Goal: Task Accomplishment & Management: Use online tool/utility

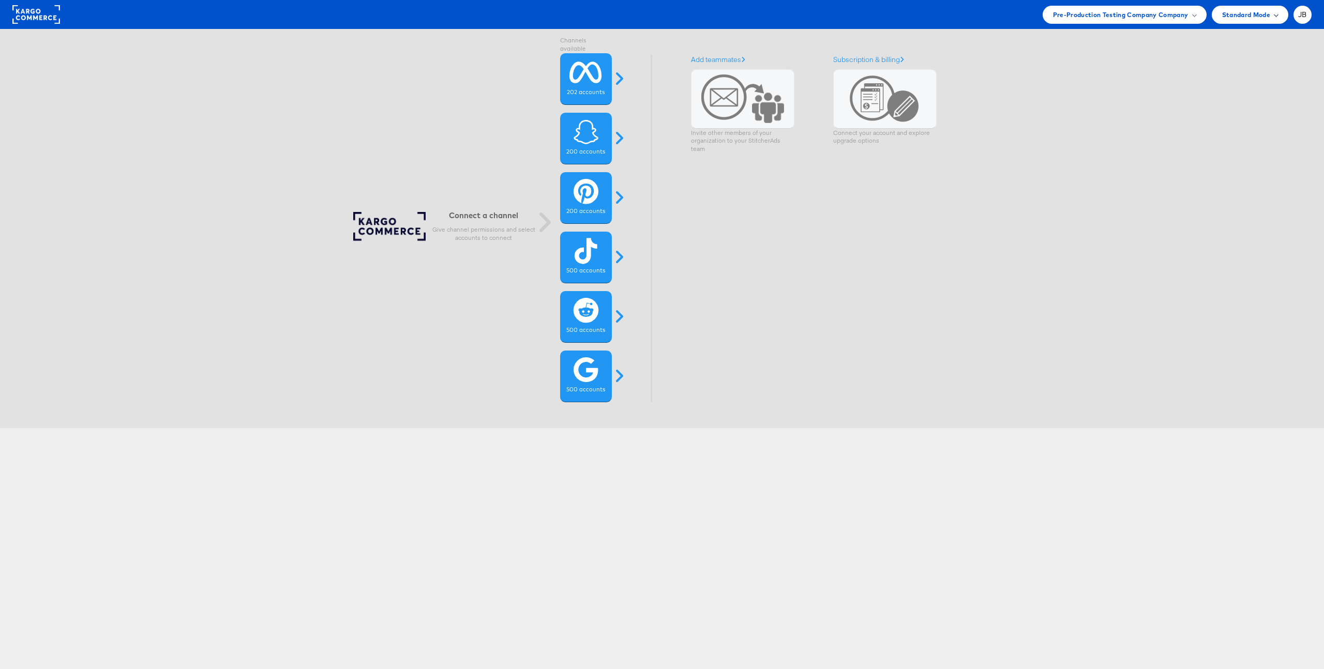
click at [1259, 16] on span "Standard Mode" at bounding box center [1246, 14] width 48 height 11
click at [1304, 16] on span "JB" at bounding box center [1302, 14] width 9 height 7
click at [1265, 95] on link "Internal Dashboard" at bounding box center [1259, 98] width 88 height 10
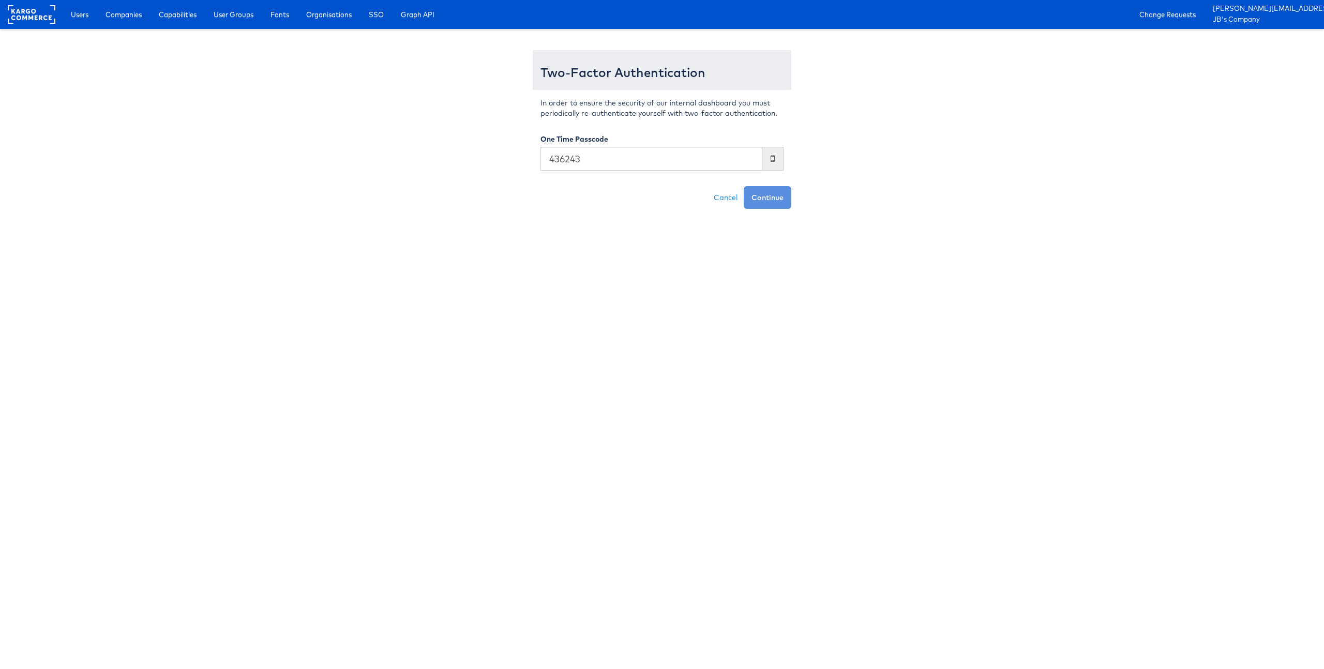
click at [604, 164] on input "436243" at bounding box center [652, 159] width 222 height 24
drag, startPoint x: 624, startPoint y: 158, endPoint x: 488, endPoint y: 157, distance: 136.0
click at [489, 157] on div "Two-Factor Authentication In order to ensure the security of our internal dashb…" at bounding box center [661, 124] width 605 height 169
type input "436243"
click at [771, 203] on button "Continue" at bounding box center [768, 197] width 48 height 23
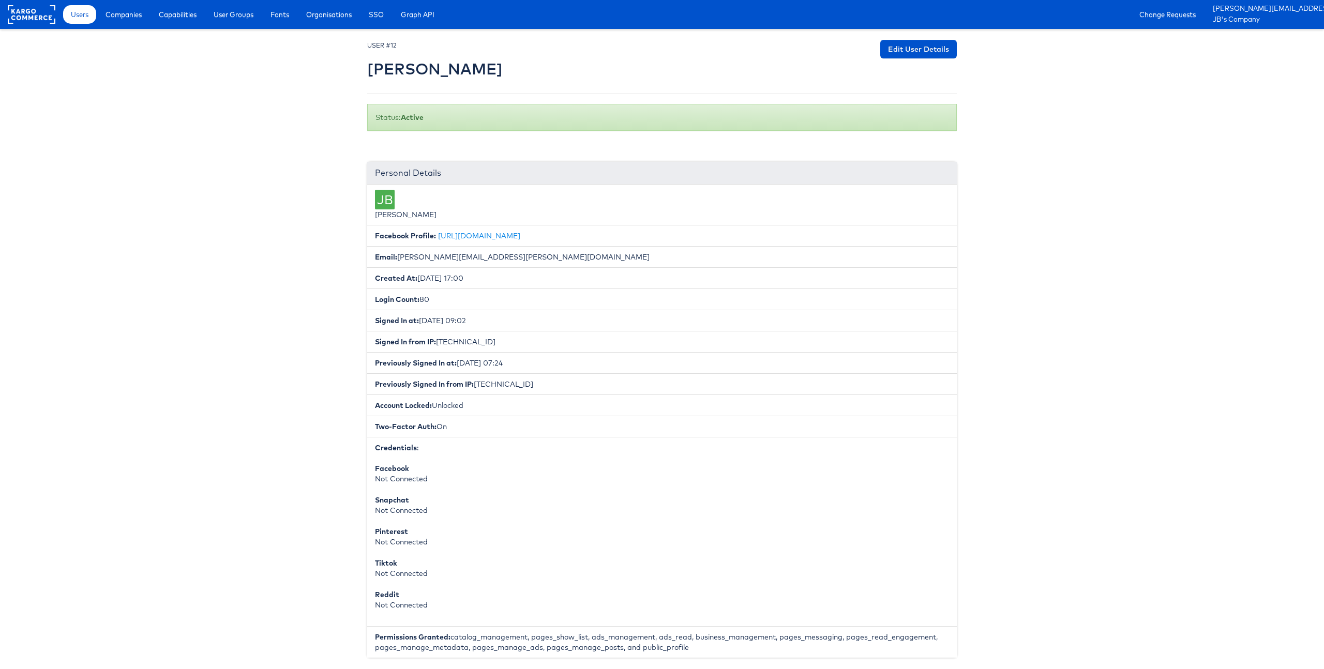
drag, startPoint x: 295, startPoint y: 216, endPoint x: 319, endPoint y: 219, distance: 24.4
click at [182, 18] on span "Capabilities" at bounding box center [178, 14] width 38 height 10
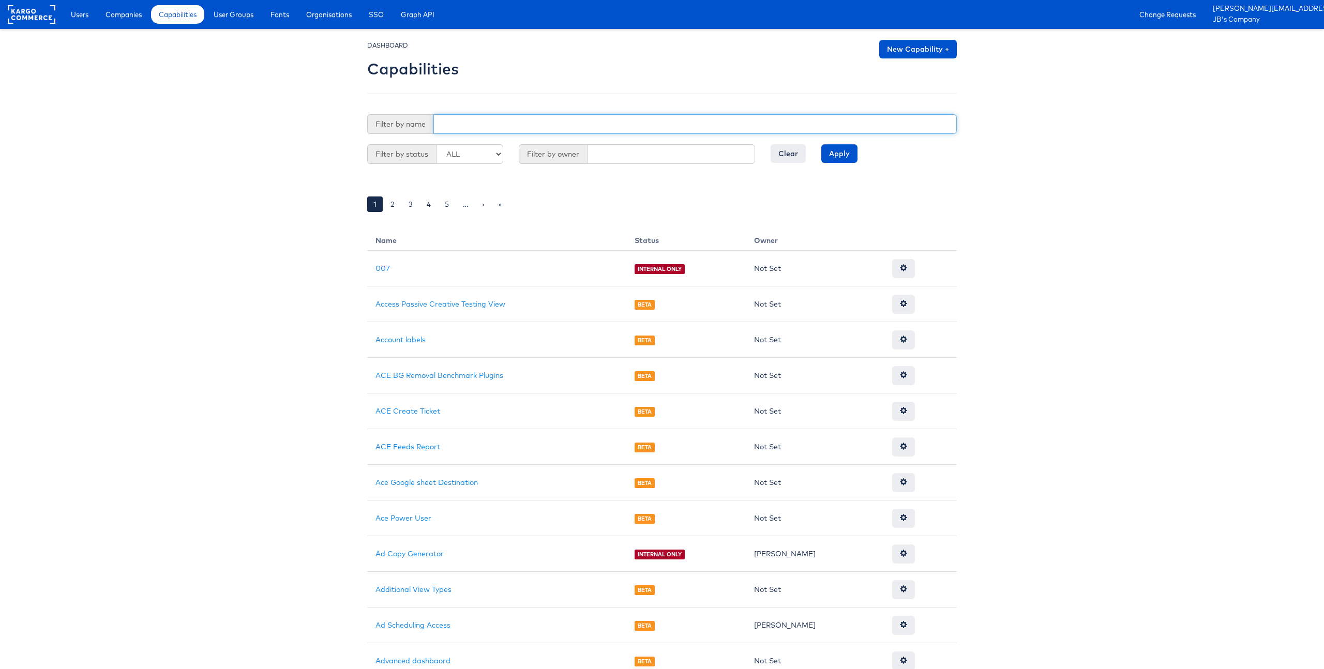
click at [445, 126] on input "text" at bounding box center [694, 124] width 523 height 20
click at [821, 144] on input "Apply" at bounding box center [839, 153] width 36 height 19
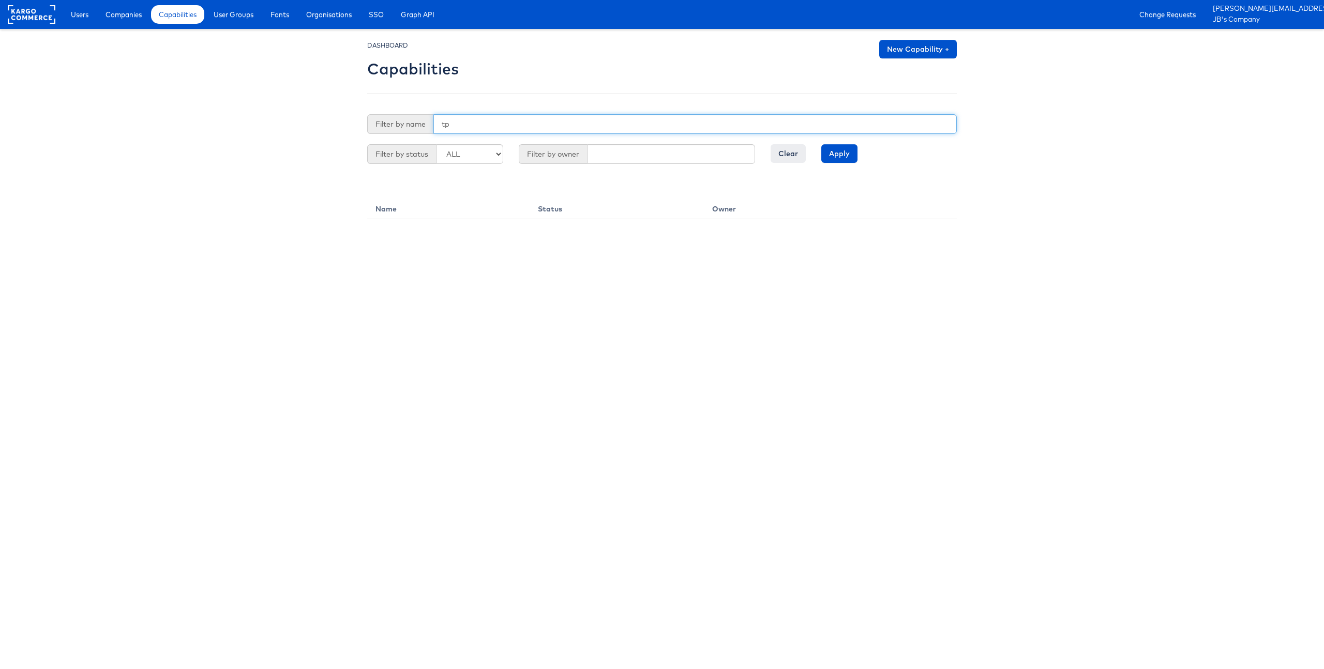
type input "t"
type input "third"
click at [821, 144] on input "Apply" at bounding box center [839, 153] width 36 height 19
drag, startPoint x: 494, startPoint y: 124, endPoint x: 407, endPoint y: 123, distance: 87.4
click at [407, 123] on div "Filter by name third" at bounding box center [662, 124] width 590 height 20
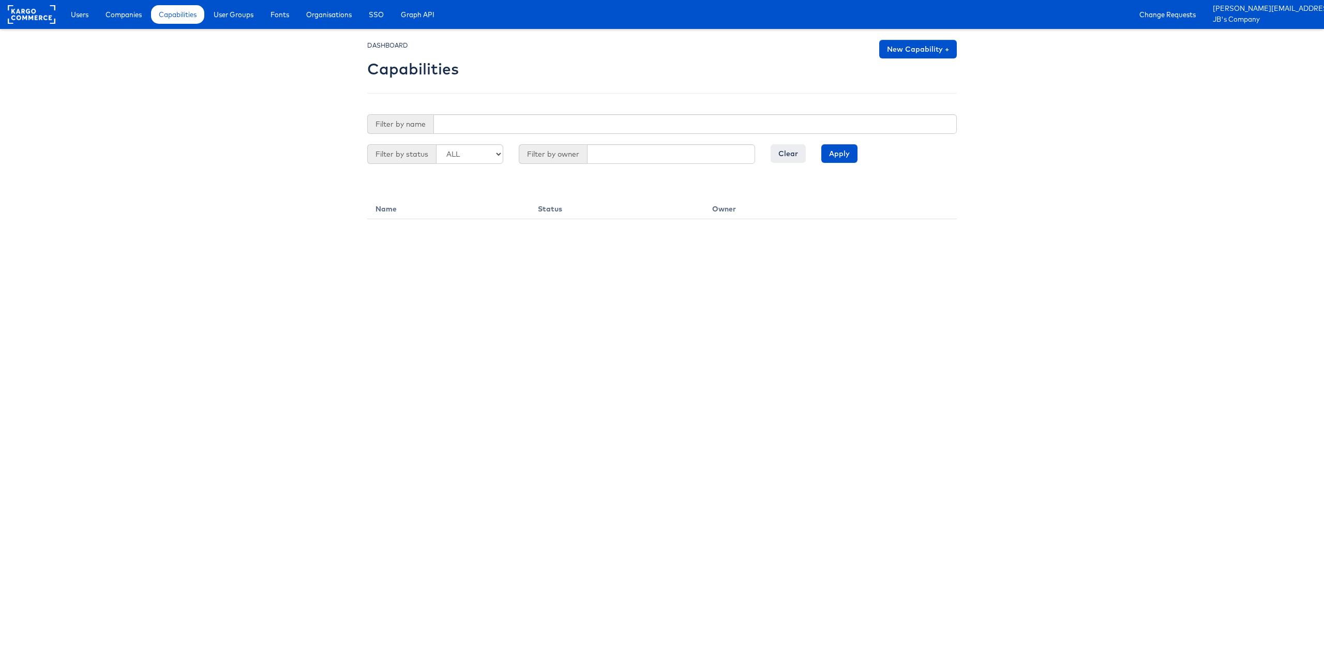
drag, startPoint x: 328, startPoint y: 159, endPoint x: 452, endPoint y: 162, distance: 123.7
click at [328, 159] on body "Users Companies Capabilities User Groups Fonts Organisations SSO Graph API Chan…" at bounding box center [662, 109] width 1324 height 219
click at [224, 167] on body "Users Companies Capabilities User Groups Fonts Organisations SSO Graph API Chan…" at bounding box center [662, 109] width 1324 height 219
click at [452, 116] on input "text" at bounding box center [694, 124] width 523 height 20
click at [456, 119] on input "text" at bounding box center [694, 124] width 523 height 20
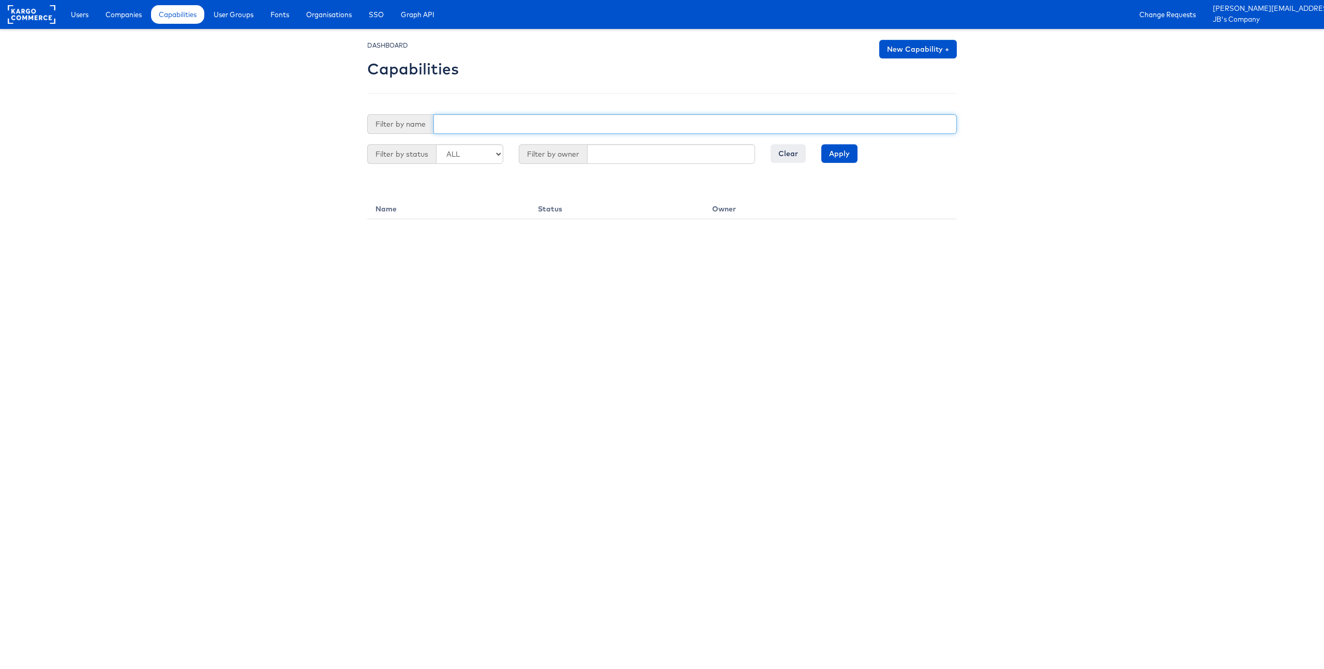
click at [821, 144] on input "Apply" at bounding box center [839, 153] width 36 height 19
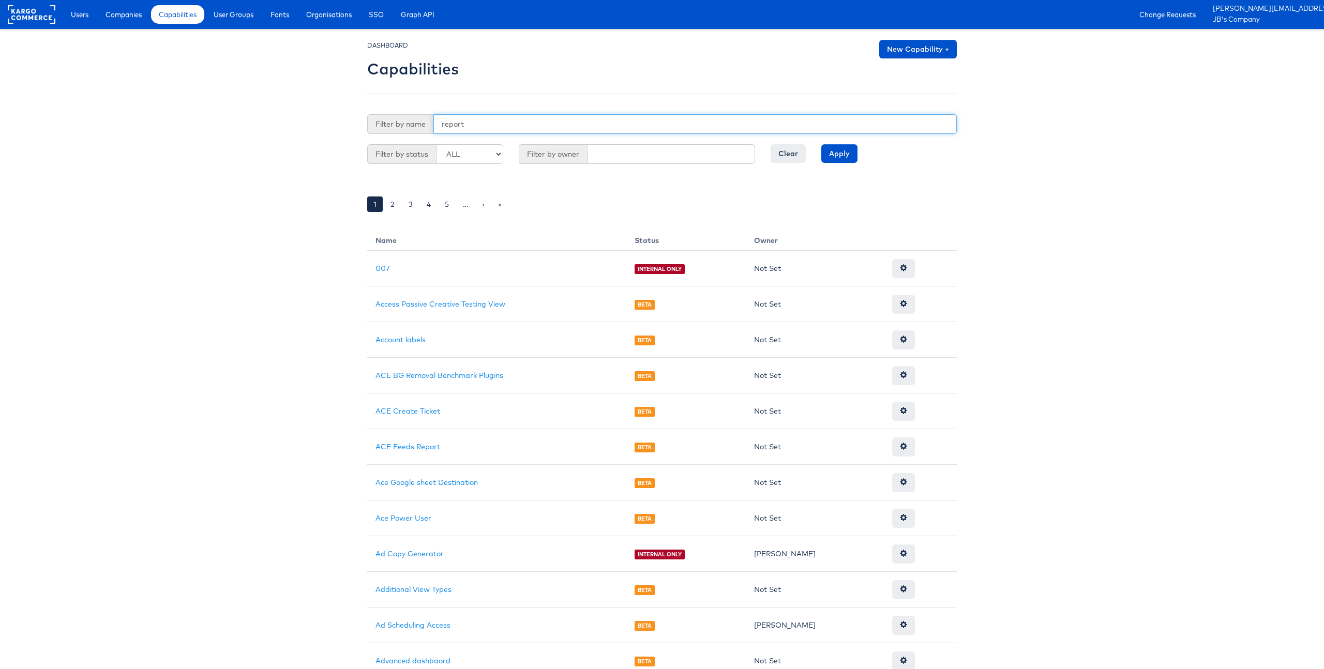
type input "report"
click at [821, 144] on input "Apply" at bounding box center [839, 153] width 36 height 19
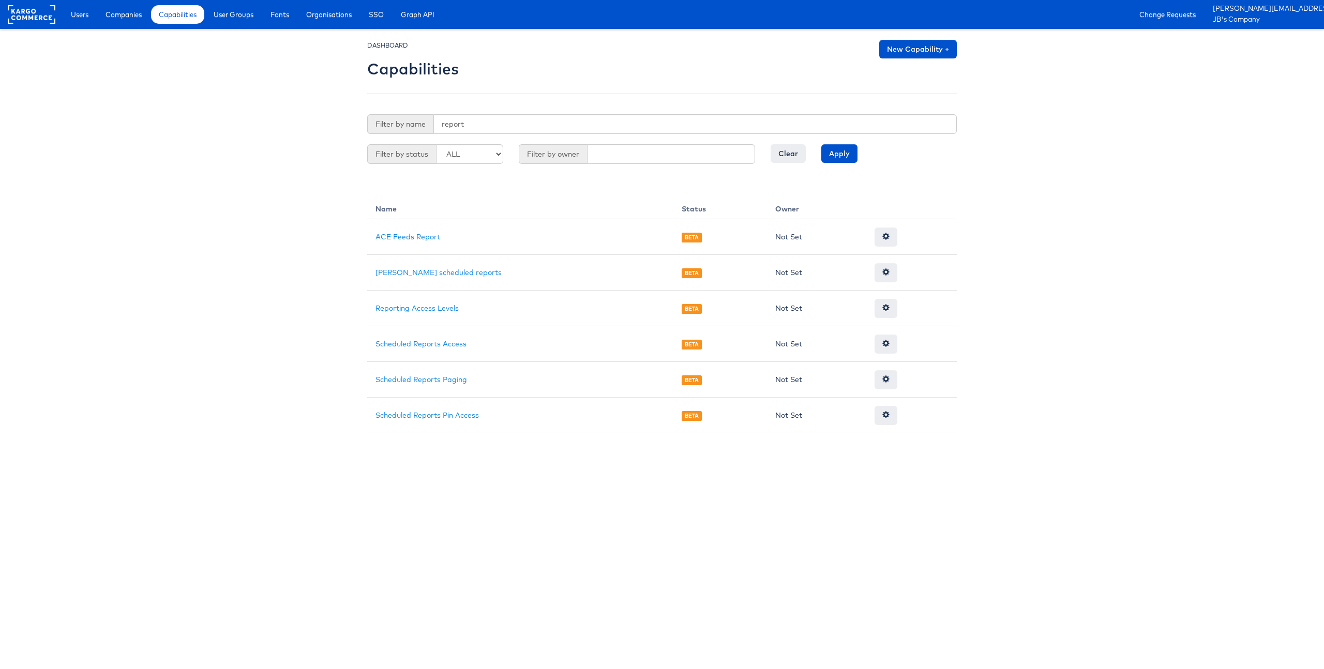
click at [281, 341] on body "Users Companies Capabilities User Groups Fonts Organisations SSO Graph API Chan…" at bounding box center [662, 216] width 1324 height 433
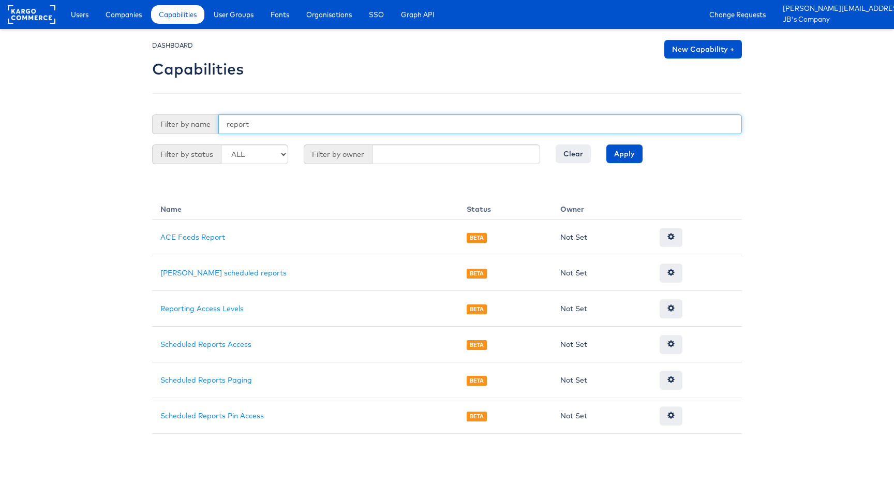
drag, startPoint x: 307, startPoint y: 118, endPoint x: 206, endPoint y: 118, distance: 100.3
click at [206, 118] on div "Filter by name report" at bounding box center [447, 124] width 590 height 20
click at [250, 124] on input "report" at bounding box center [479, 124] width 523 height 20
type input "internal"
click at [606, 144] on input "Apply" at bounding box center [624, 153] width 36 height 19
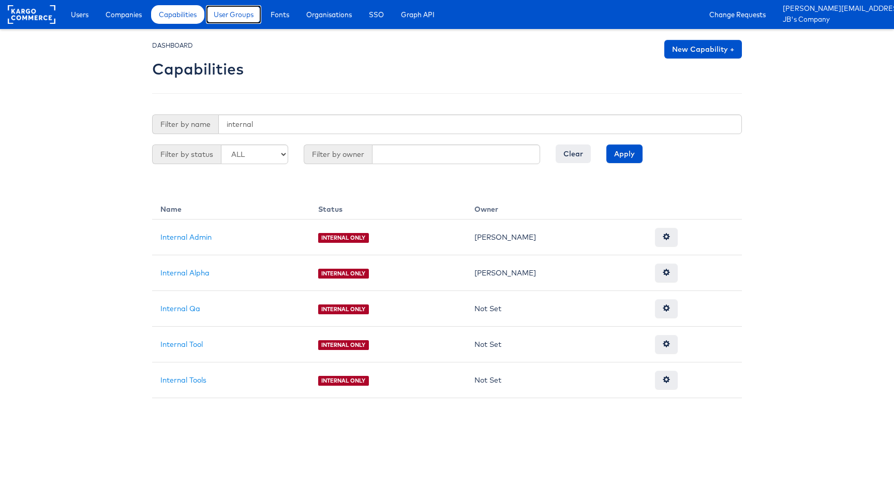
click at [250, 12] on span "User Groups" at bounding box center [234, 14] width 40 height 10
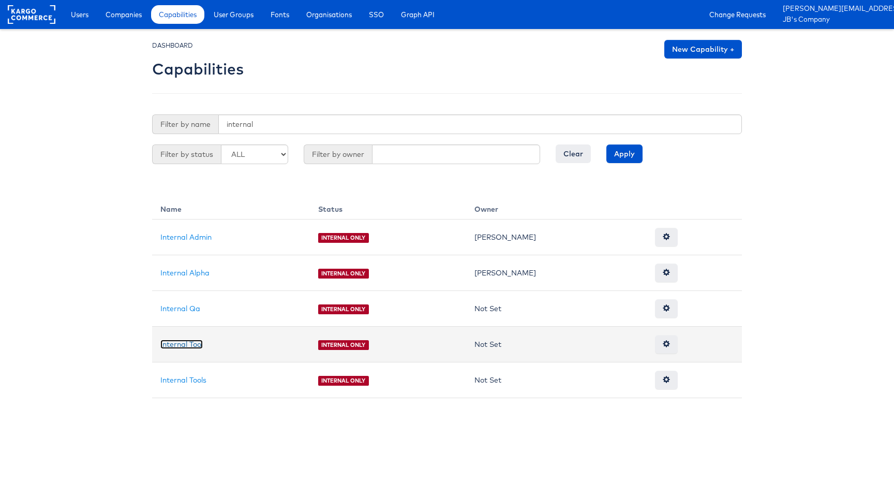
click at [190, 343] on link "Internal Tool" at bounding box center [181, 343] width 42 height 9
click at [185, 341] on link "Internal Tool" at bounding box center [181, 343] width 42 height 9
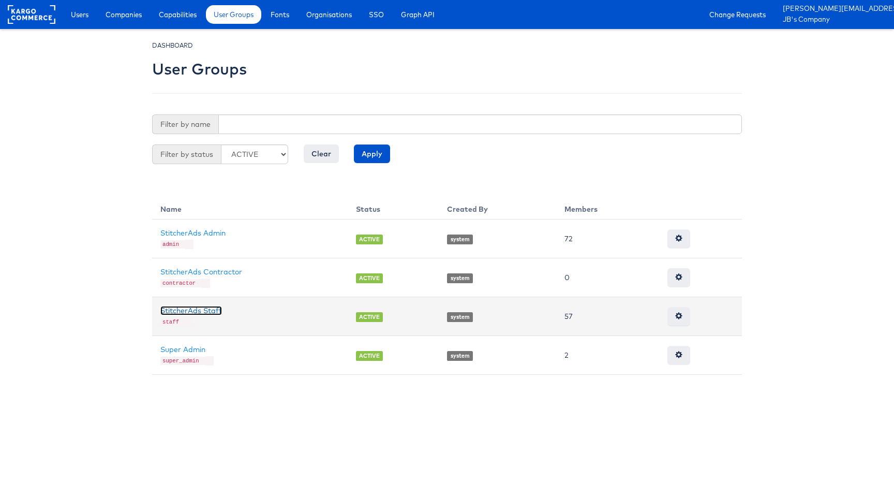
click at [215, 308] on link "StitcherAds Staff" at bounding box center [191, 310] width 62 height 9
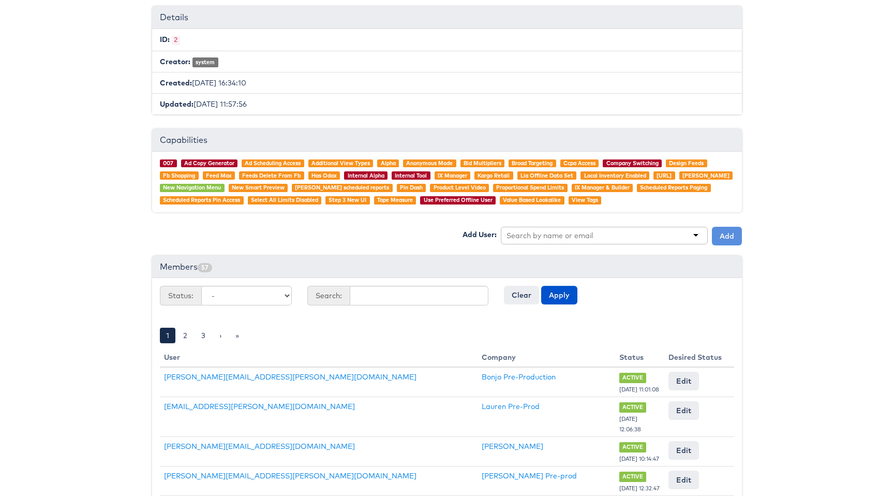
scroll to position [98, 0]
click at [554, 230] on input "text" at bounding box center [550, 235] width 88 height 10
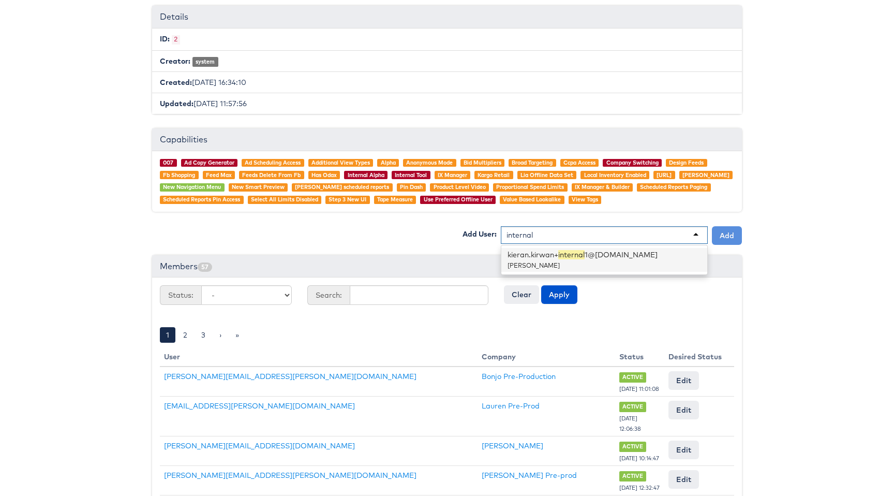
type input "internal"
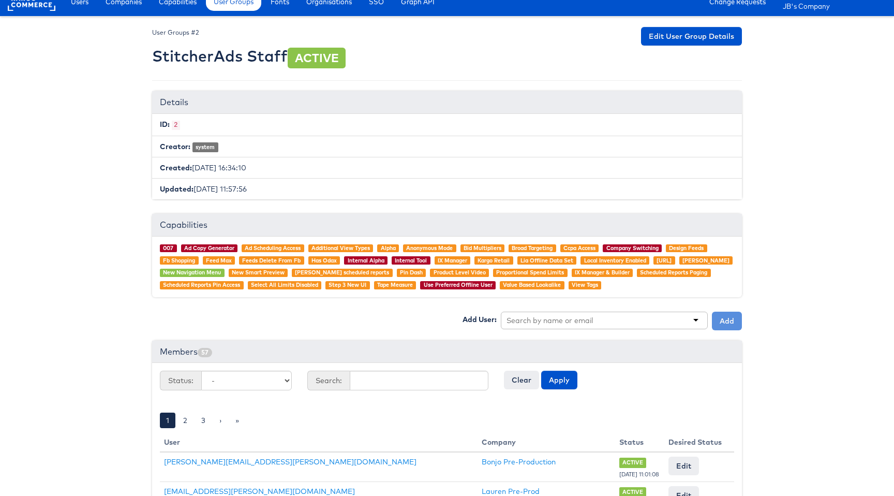
scroll to position [0, 0]
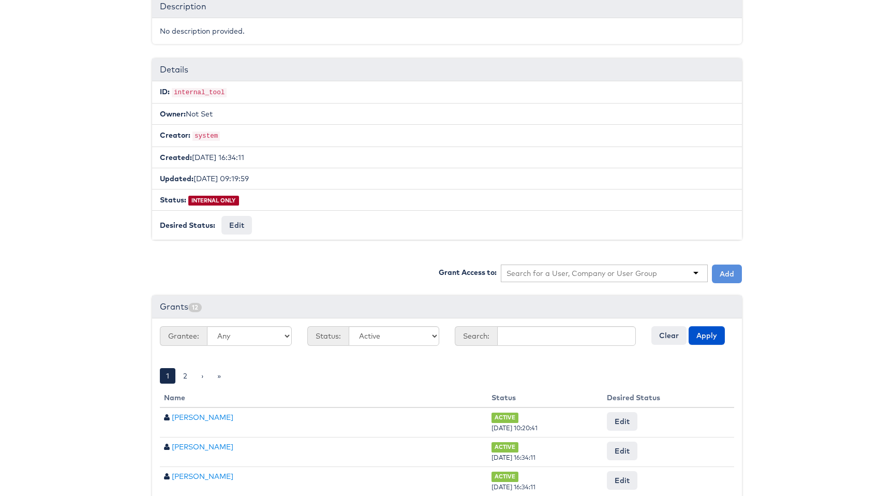
scroll to position [140, 0]
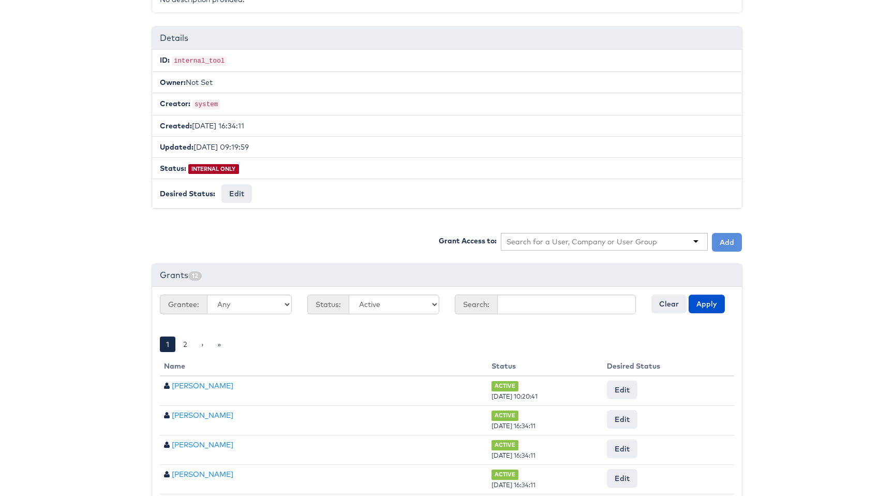
click at [162, 234] on div "Grant Access to: Add" at bounding box center [447, 243] width 590 height 21
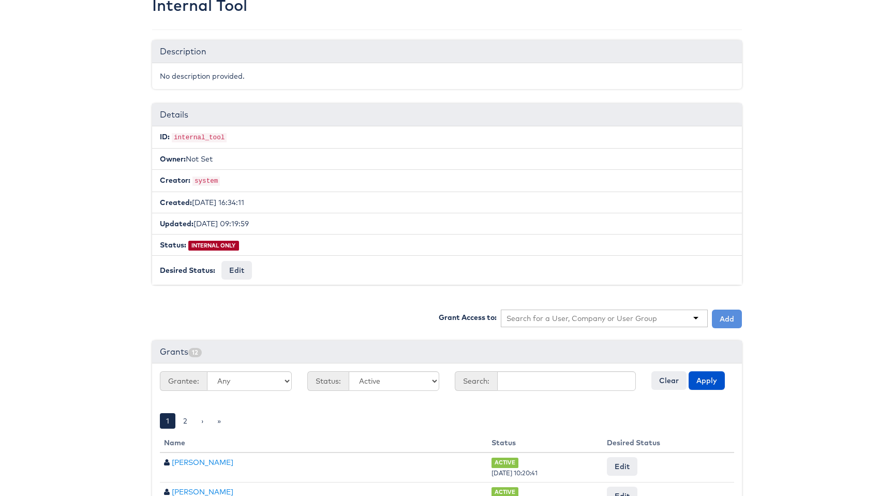
scroll to position [66, 0]
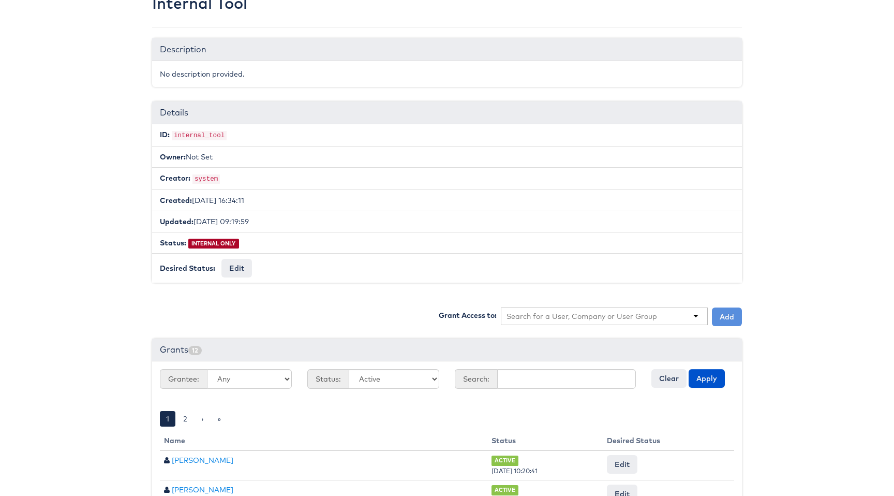
click at [580, 313] on input "text" at bounding box center [581, 316] width 151 height 10
type input "staff"
click at [721, 314] on button "Add" at bounding box center [727, 316] width 30 height 19
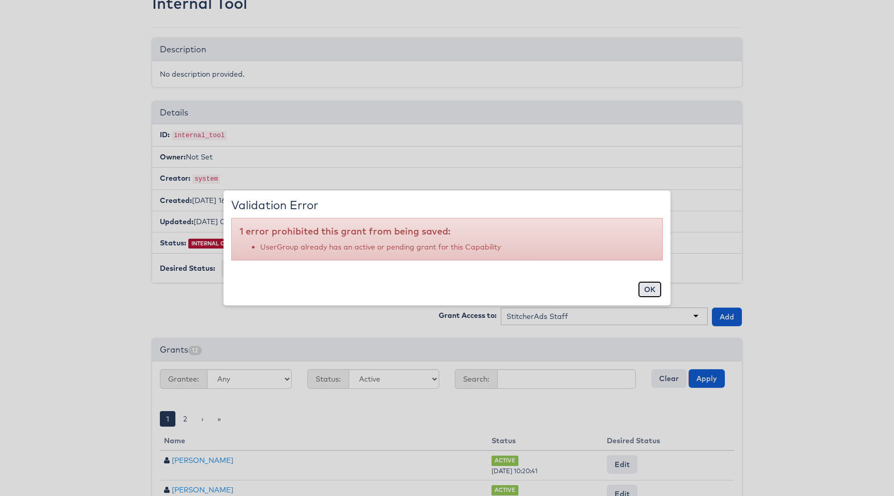
click at [649, 289] on button "ok" at bounding box center [650, 289] width 24 height 17
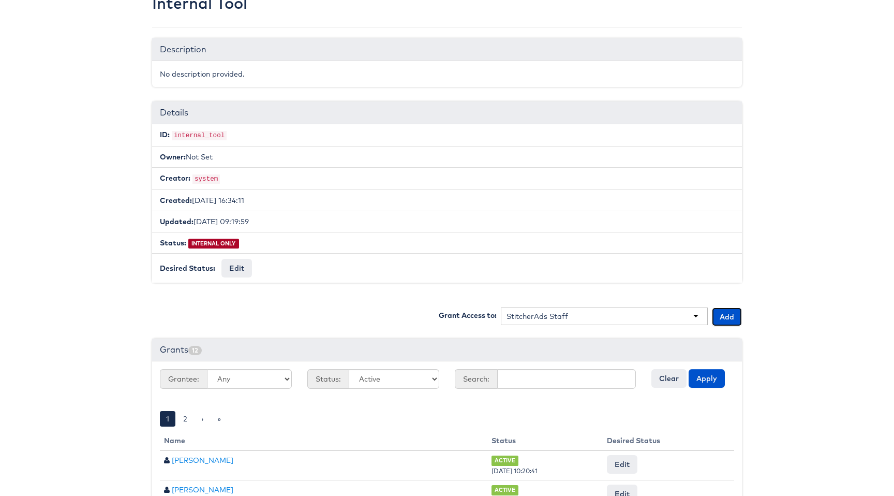
scroll to position [0, 0]
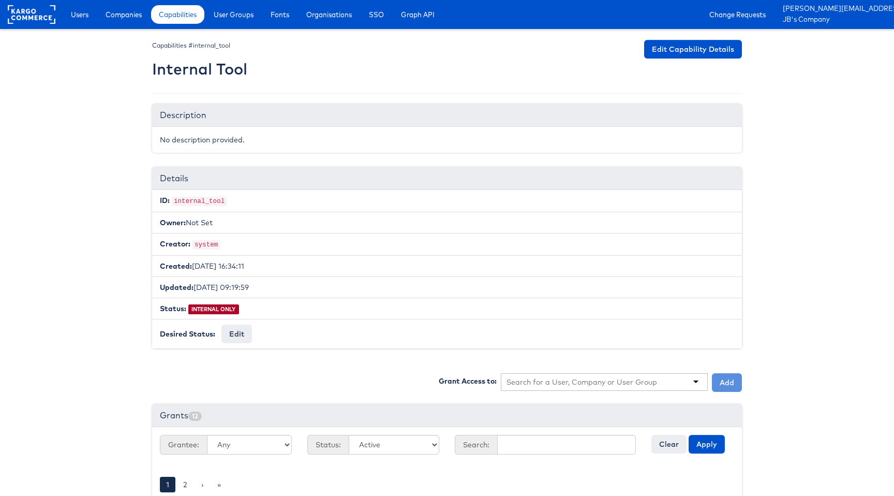
click at [579, 378] on input "text" at bounding box center [581, 382] width 151 height 10
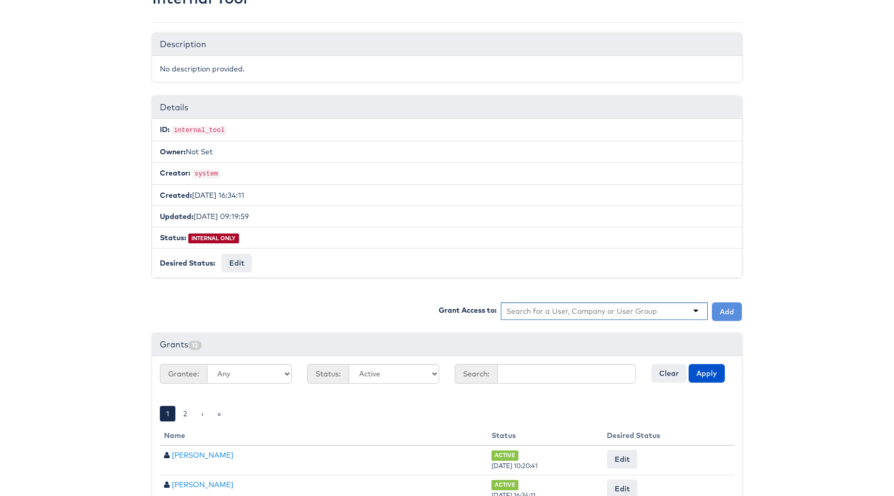
scroll to position [82, 0]
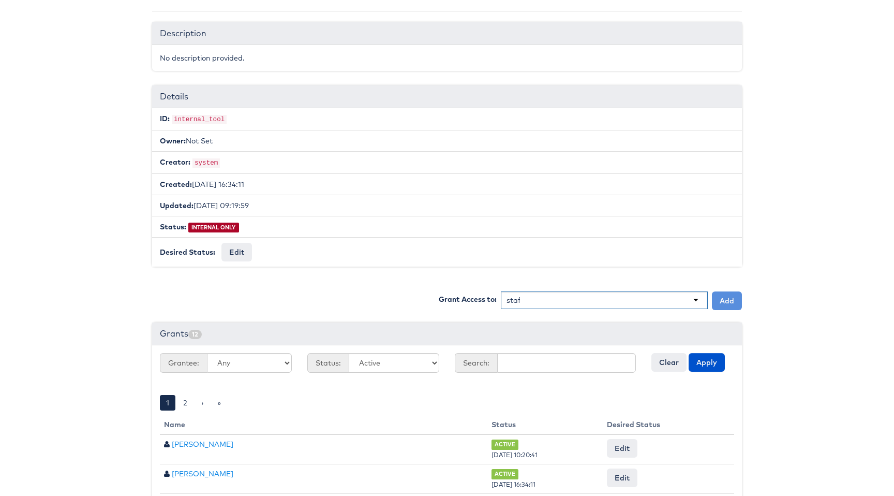
type input "staff"
click at [730, 299] on button "Add" at bounding box center [727, 300] width 30 height 19
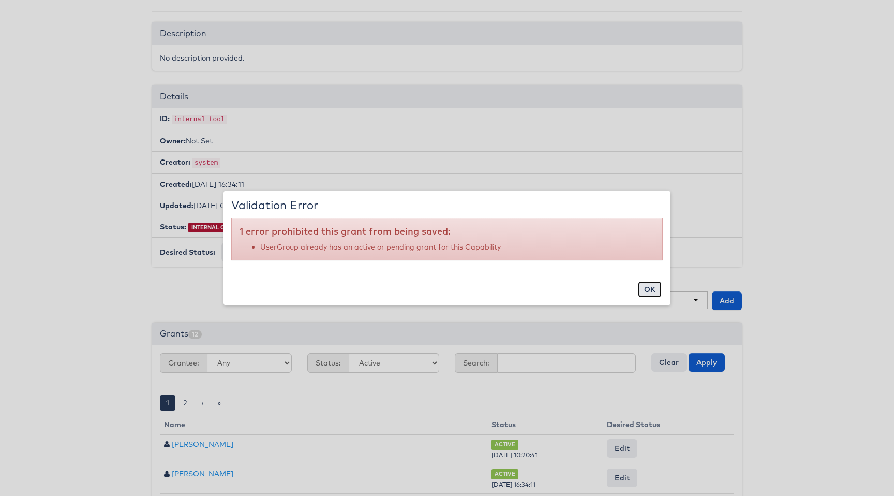
click at [640, 283] on button "ok" at bounding box center [650, 289] width 24 height 17
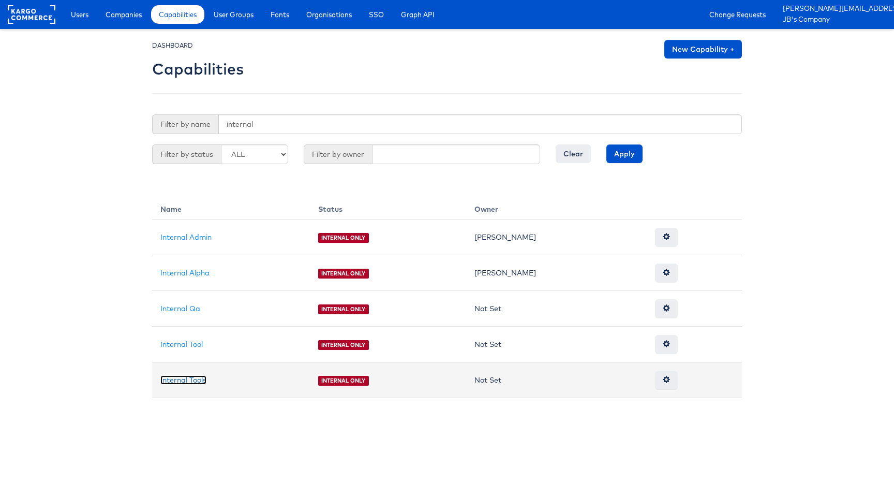
click at [187, 381] on link "Internal Tools" at bounding box center [183, 379] width 46 height 9
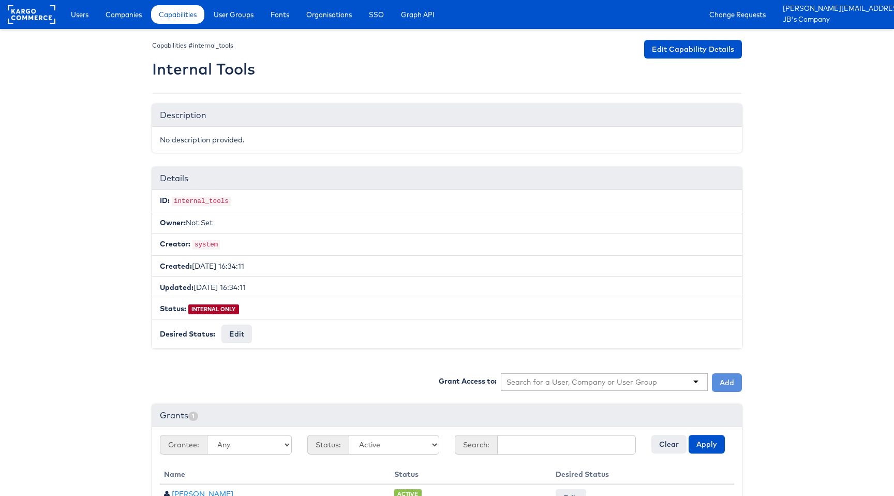
scroll to position [48, 0]
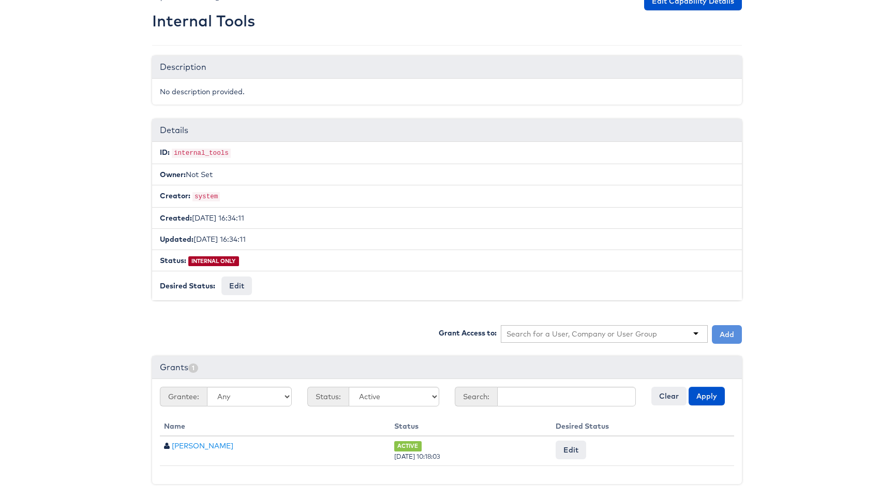
click at [535, 328] on input "text" at bounding box center [581, 333] width 151 height 10
type input "staff"
click at [730, 325] on button "Add" at bounding box center [727, 334] width 30 height 19
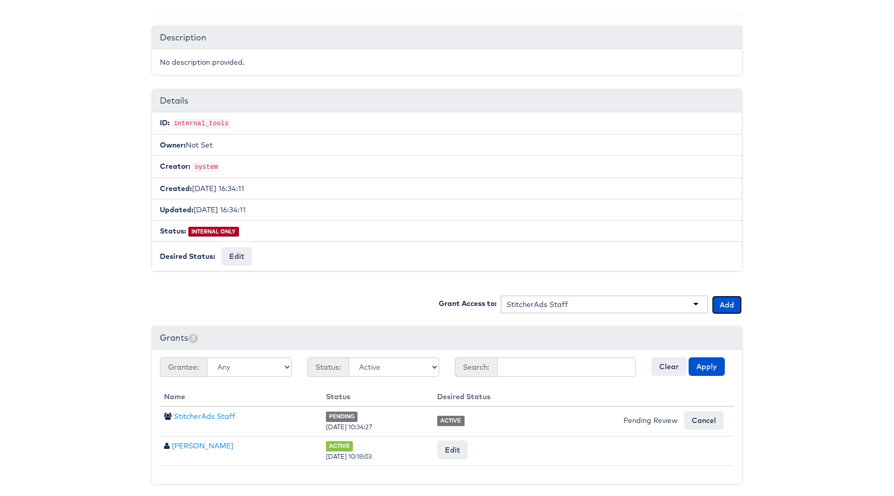
scroll to position [0, 0]
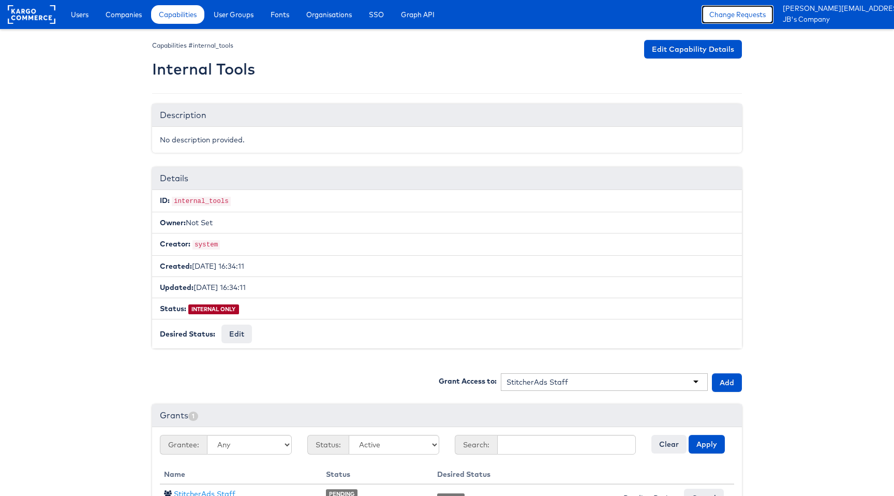
click at [761, 11] on link "Change Requests" at bounding box center [737, 14] width 72 height 19
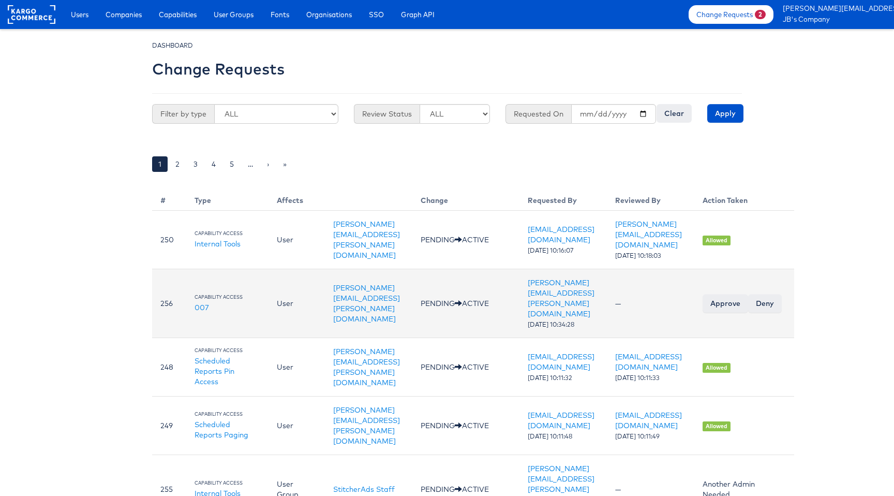
scroll to position [0, 13]
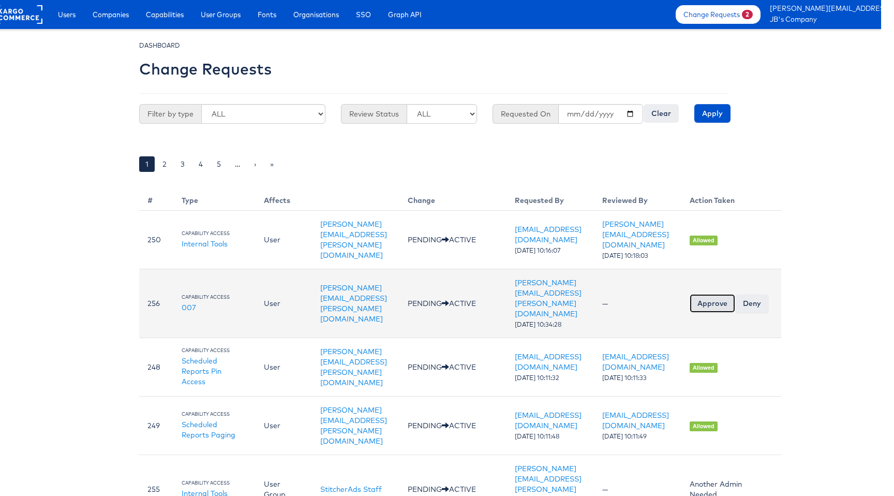
click at [735, 294] on input "Approve" at bounding box center [712, 303] width 46 height 19
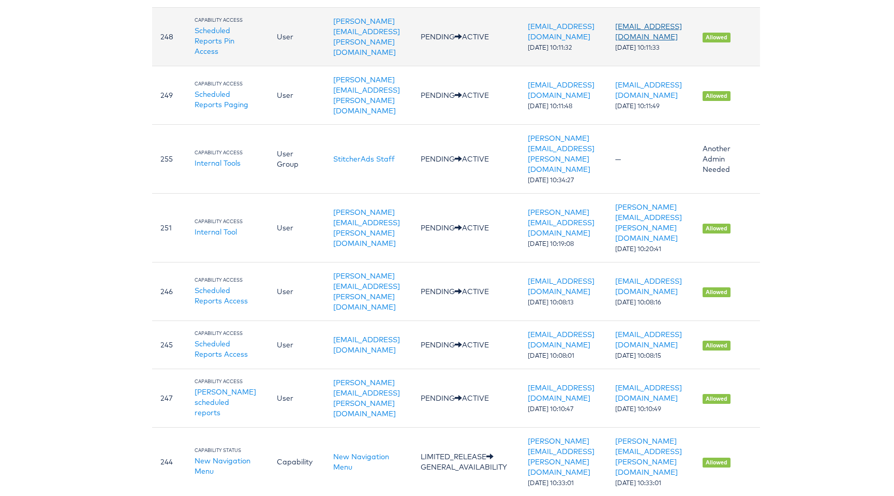
scroll to position [0, 0]
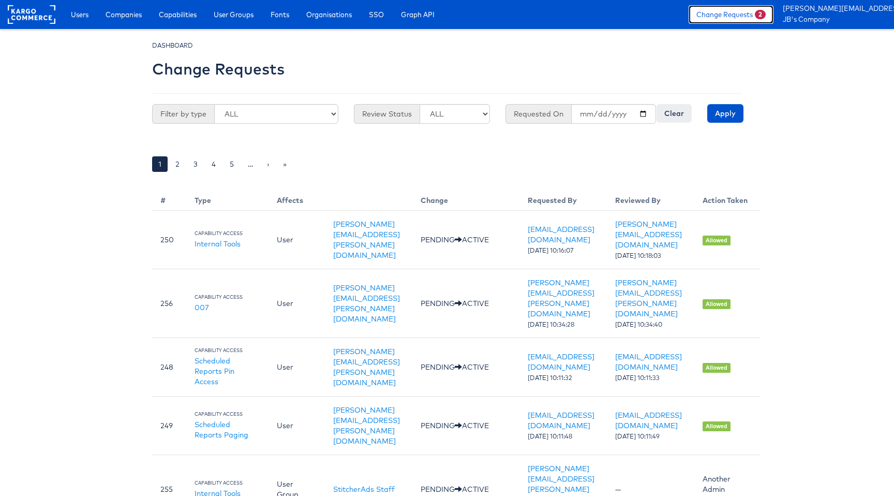
click at [747, 17] on link "Change Requests 2" at bounding box center [730, 14] width 85 height 19
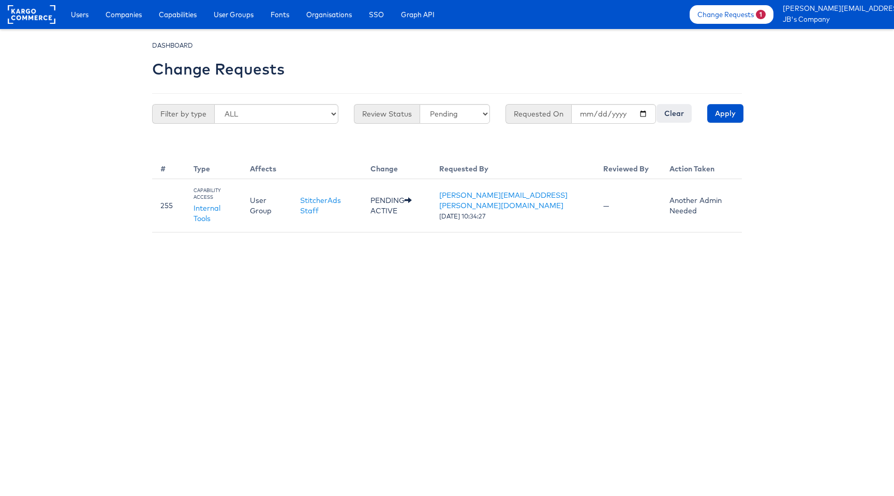
click at [318, 232] on html "Users Companies Capabilities User Groups Fonts Organisations SSO Graph API Chan…" at bounding box center [447, 116] width 894 height 232
